Goal: Task Accomplishment & Management: Manage account settings

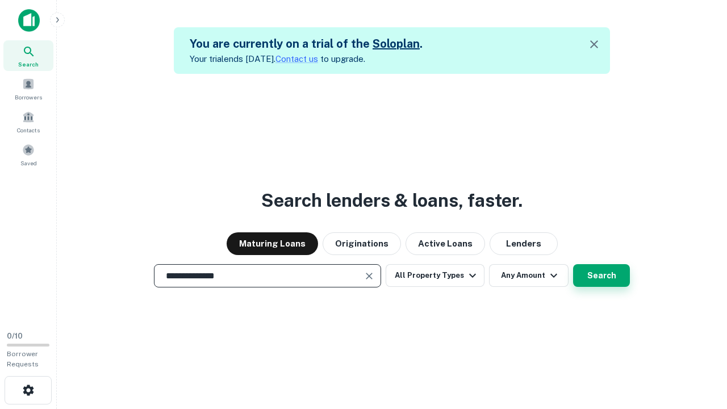
type input "**********"
click at [573, 264] on button "Search" at bounding box center [601, 275] width 57 height 23
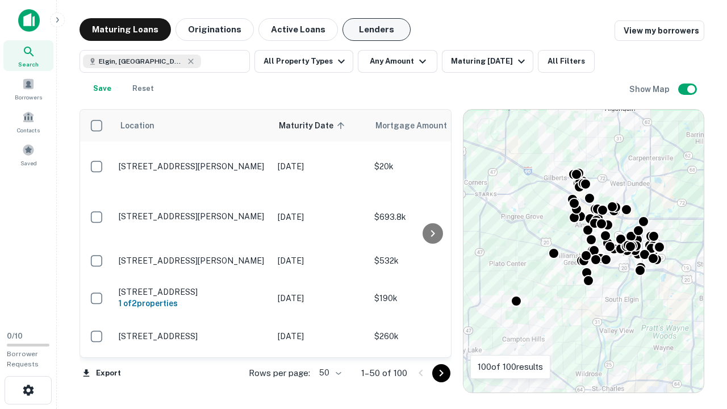
click at [376, 30] on button "Lenders" at bounding box center [376, 29] width 68 height 23
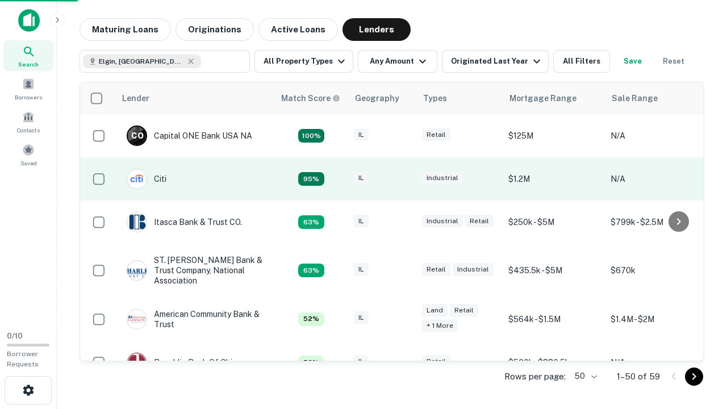
click at [403, 179] on div "IL" at bounding box center [382, 178] width 57 height 15
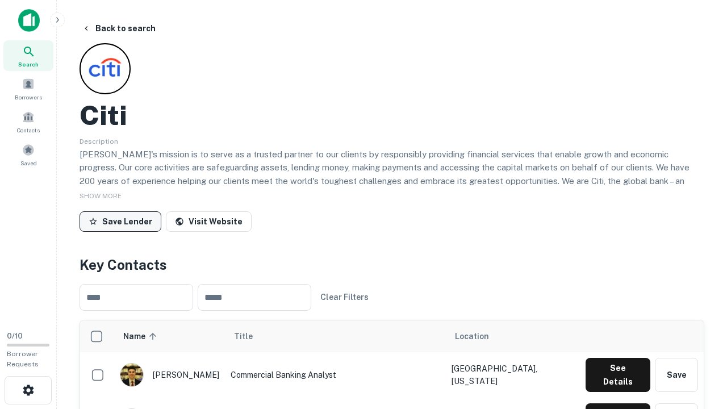
click at [120, 221] on button "Save Lender" at bounding box center [120, 221] width 82 height 20
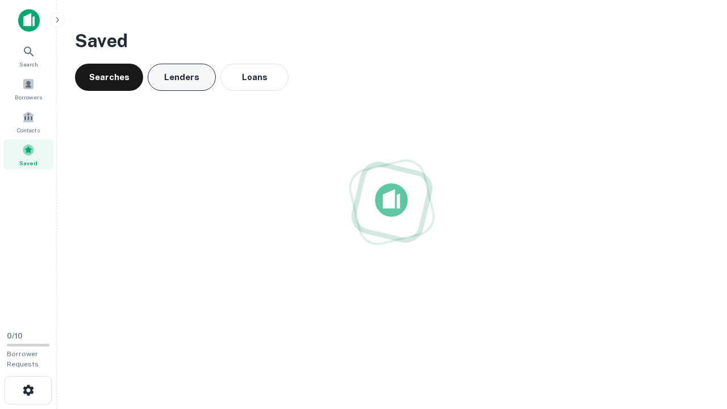
click at [182, 77] on button "Lenders" at bounding box center [182, 77] width 68 height 27
